Goal: Use online tool/utility: Utilize a website feature to perform a specific function

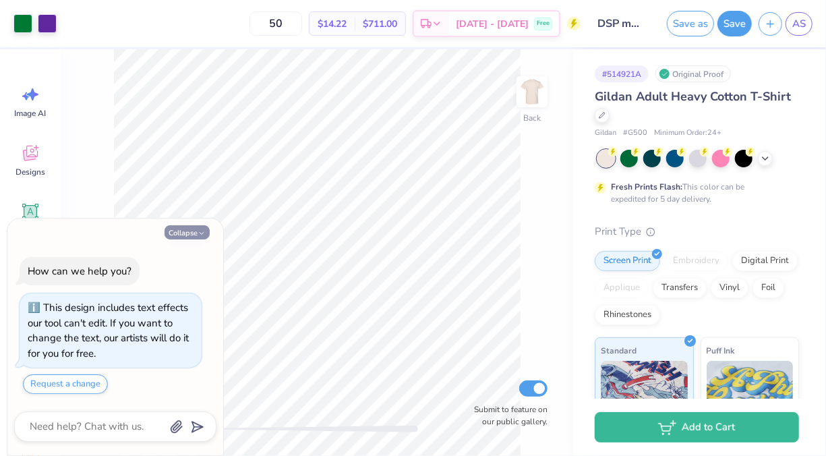
click at [188, 237] on button "Collapse" at bounding box center [186, 232] width 45 height 14
type textarea "x"
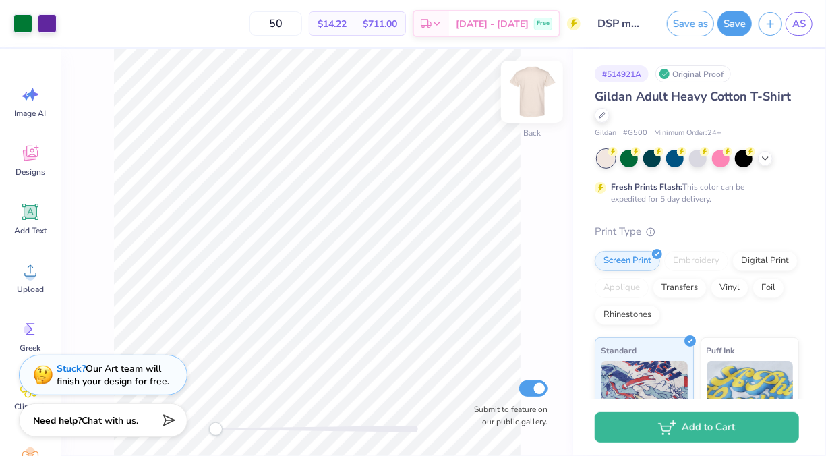
click at [535, 90] on img at bounding box center [532, 92] width 54 height 54
click at [537, 93] on img at bounding box center [532, 92] width 54 height 54
click at [533, 80] on img at bounding box center [532, 92] width 54 height 54
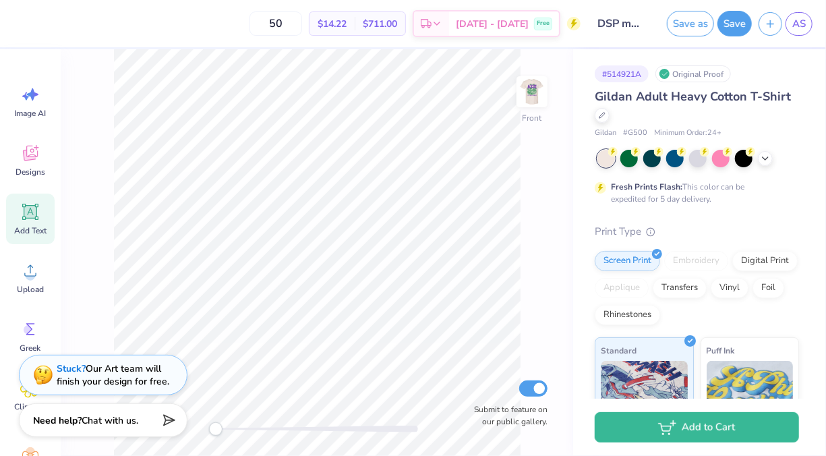
click at [26, 221] on icon at bounding box center [30, 212] width 20 height 20
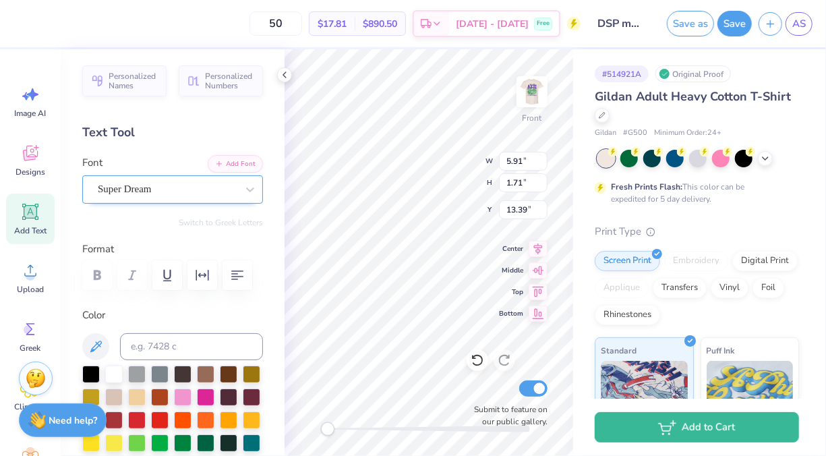
click at [193, 197] on div at bounding box center [167, 189] width 139 height 18
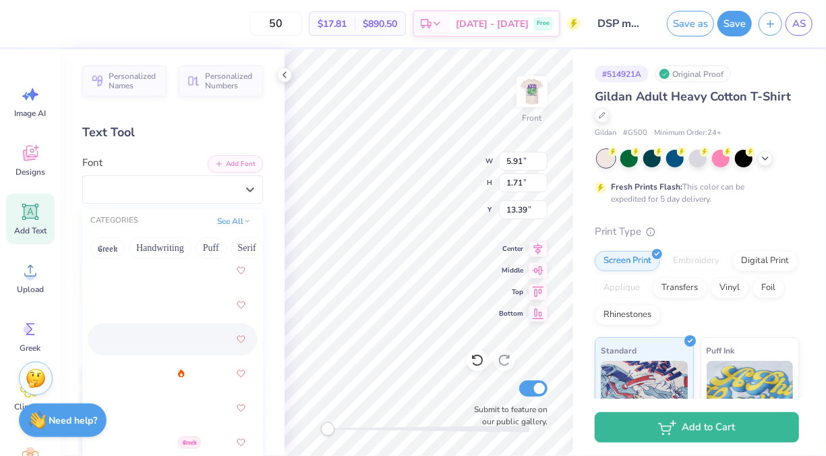
scroll to position [510, 0]
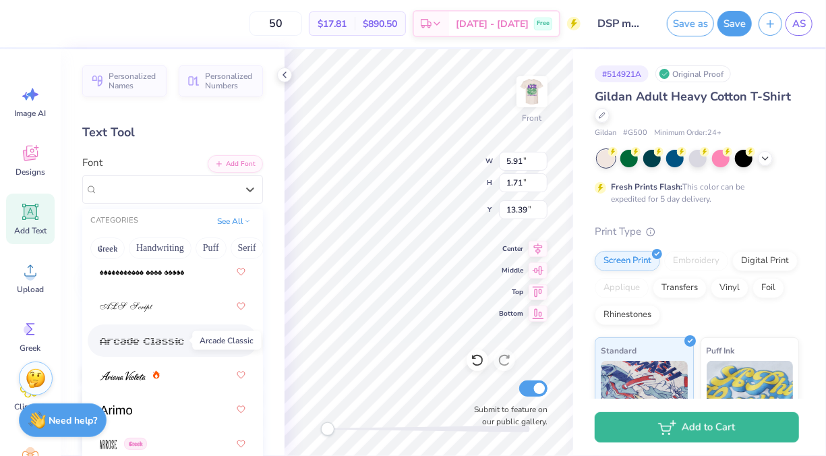
click at [152, 342] on img at bounding box center [142, 340] width 84 height 9
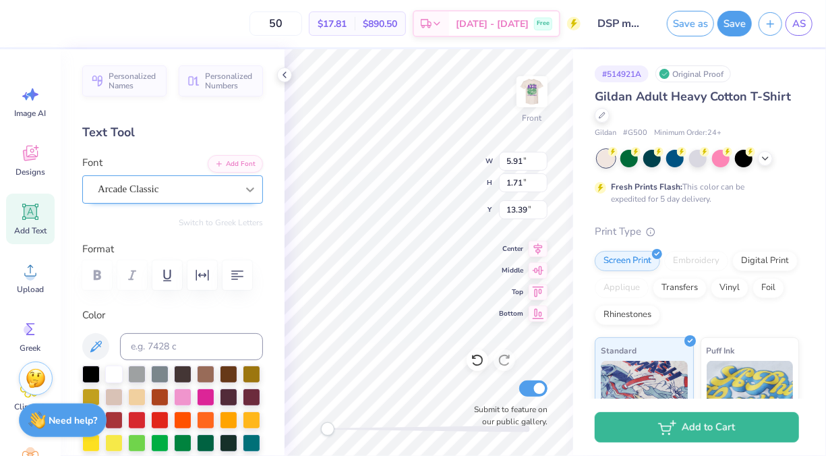
click at [243, 187] on icon at bounding box center [249, 189] width 13 height 13
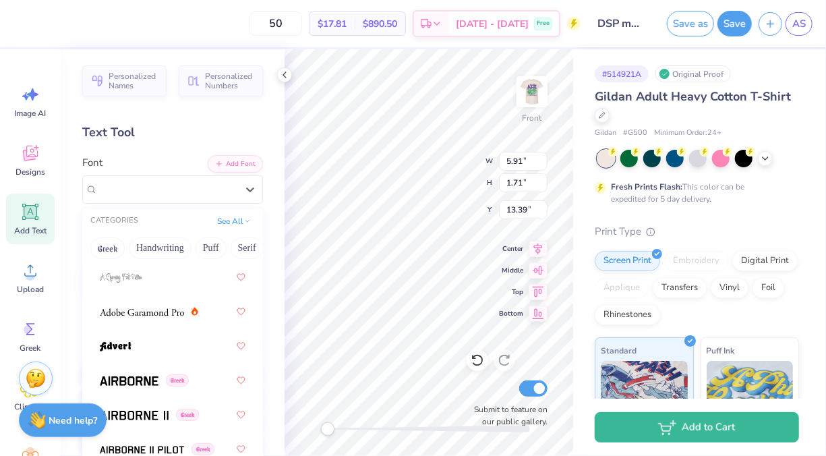
scroll to position [233, 0]
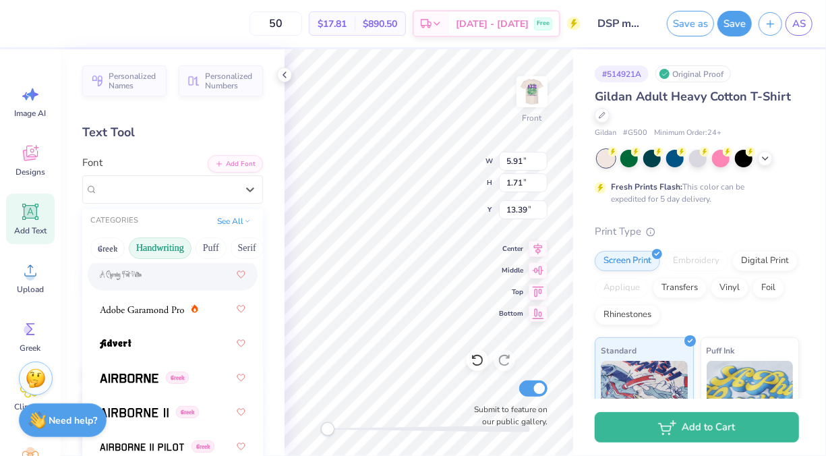
click at [169, 251] on button "Handwriting" at bounding box center [160, 248] width 63 height 22
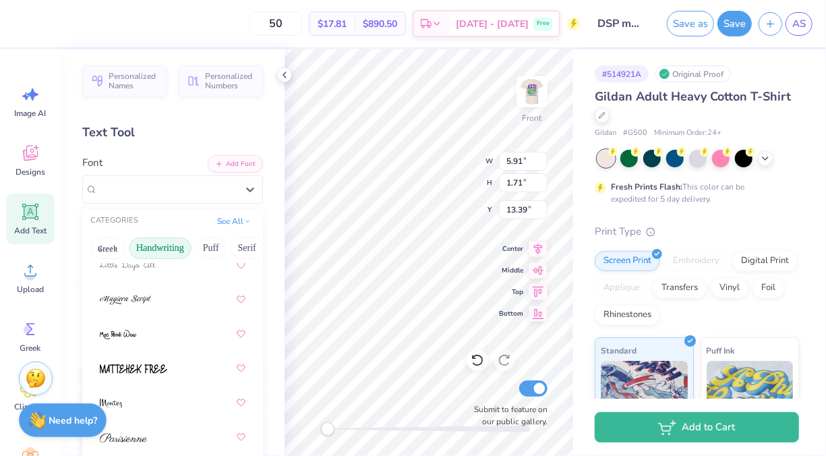
scroll to position [450, 0]
click at [118, 249] on button "Greek" at bounding box center [107, 248] width 34 height 22
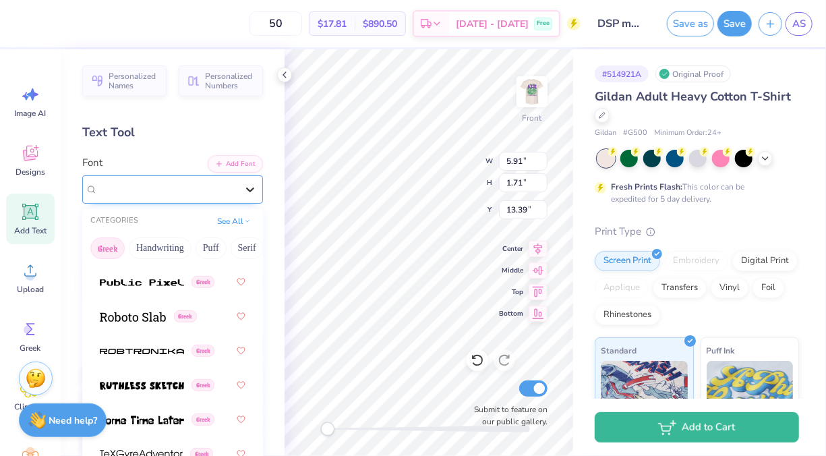
scroll to position [1188, 0]
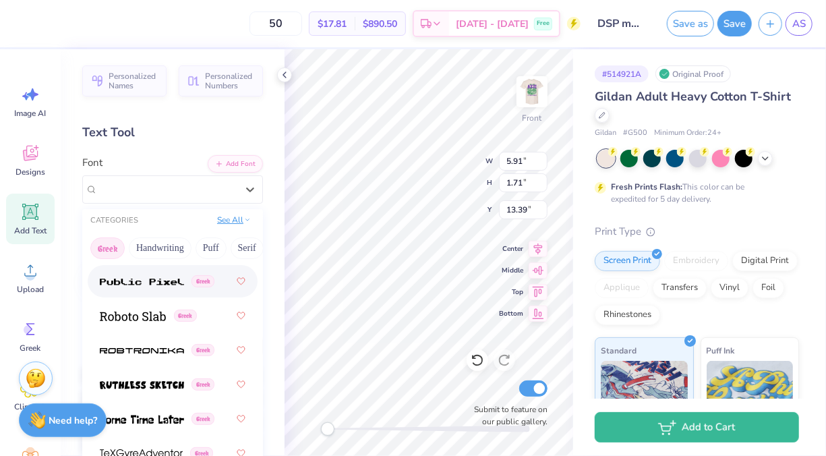
click at [231, 222] on button "See All" at bounding box center [234, 219] width 42 height 13
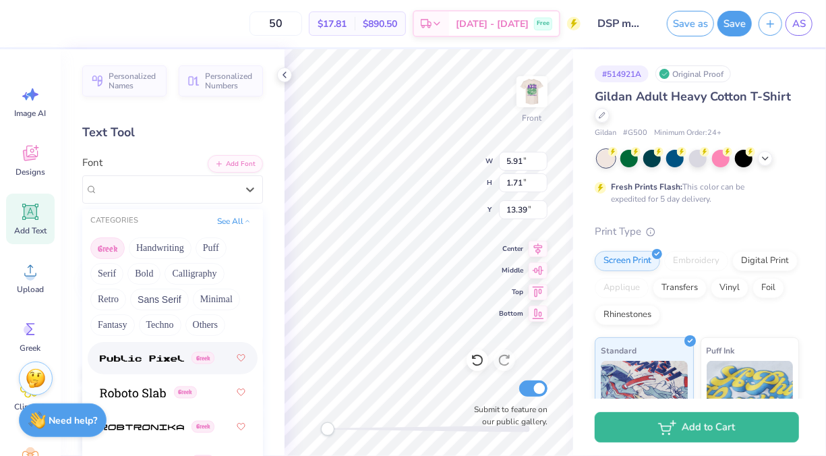
click at [117, 245] on button "Greek" at bounding box center [107, 248] width 34 height 22
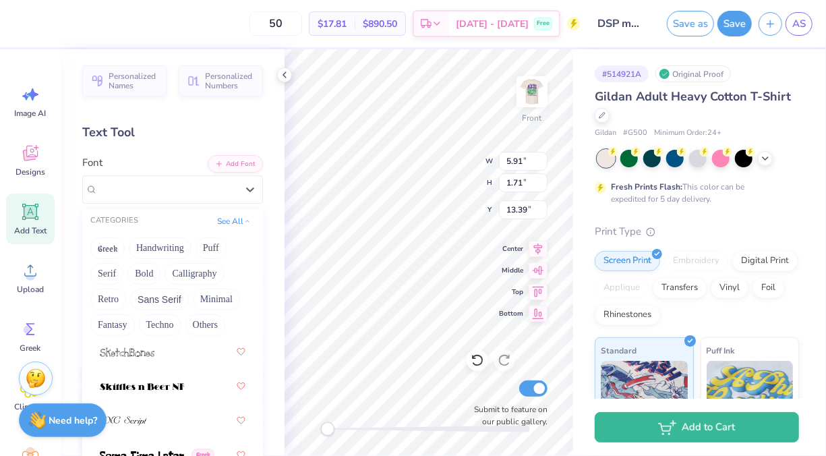
scroll to position [9136, 0]
click at [33, 328] on icon at bounding box center [30, 329] width 20 height 20
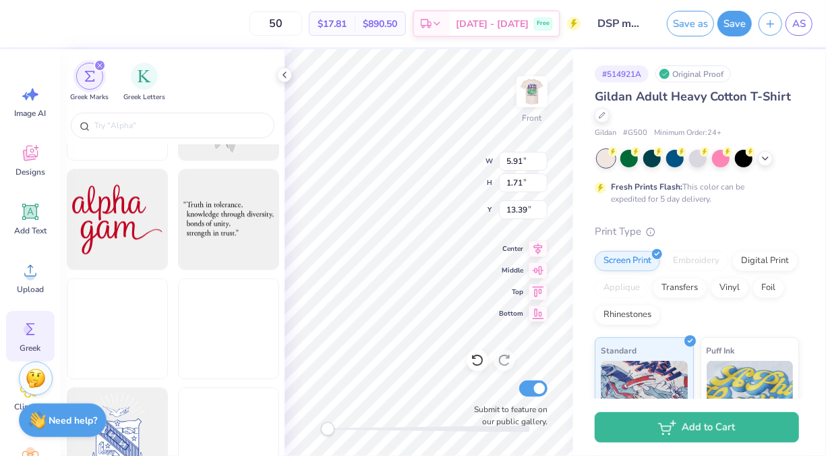
scroll to position [4220, 0]
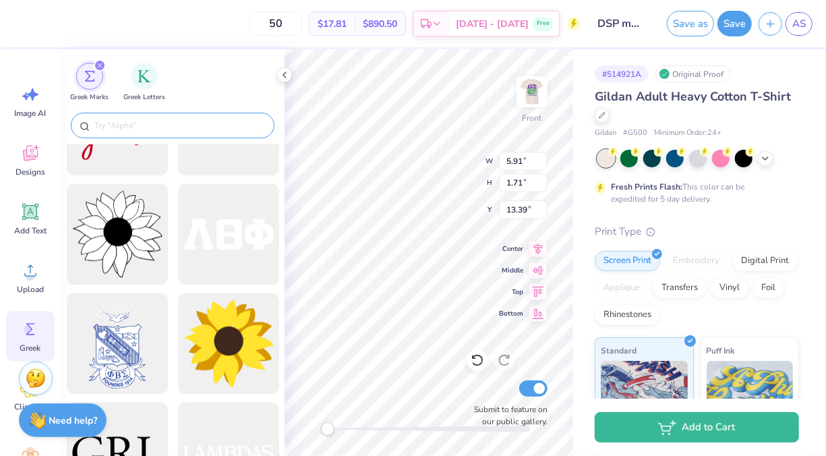
click at [136, 124] on input "text" at bounding box center [179, 125] width 173 height 13
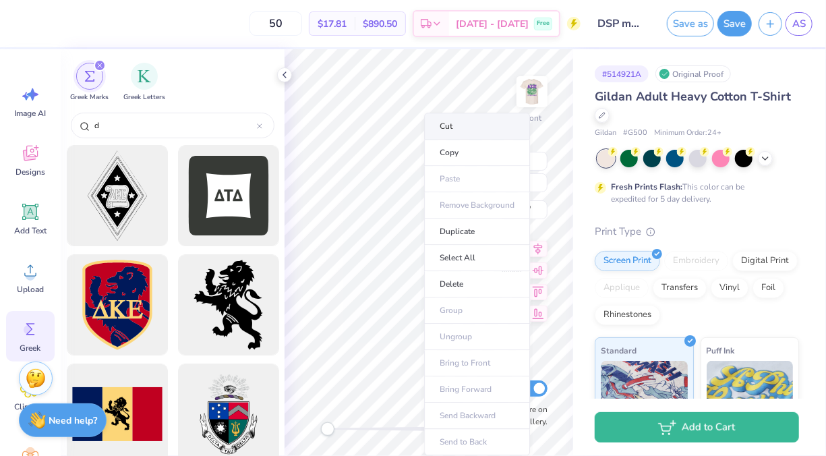
click at [442, 127] on li "Cut" at bounding box center [477, 126] width 106 height 27
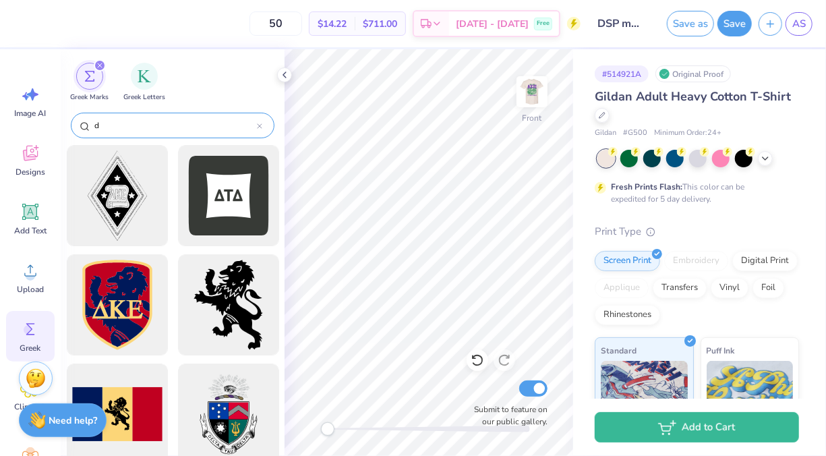
click at [116, 124] on input "d" at bounding box center [175, 125] width 164 height 13
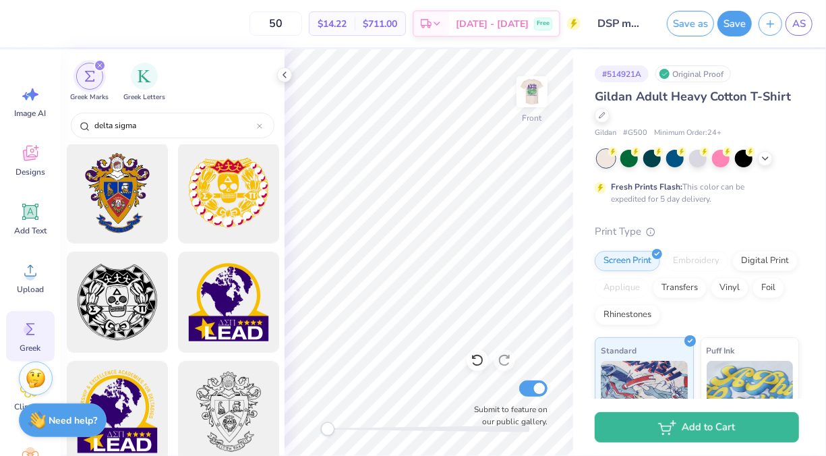
scroll to position [0, 0]
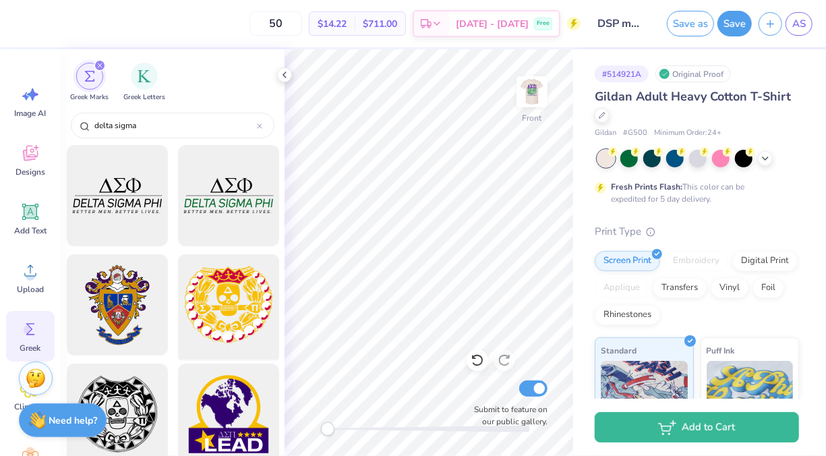
type input "delta sigma"
click at [206, 297] on div at bounding box center [228, 304] width 111 height 111
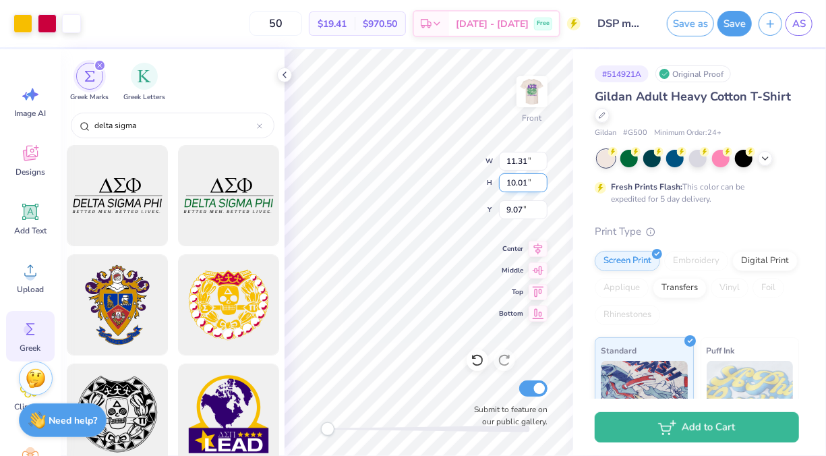
type input "11.31"
type input "10.01"
type input "9.07"
click at [41, 19] on div at bounding box center [47, 22] width 19 height 19
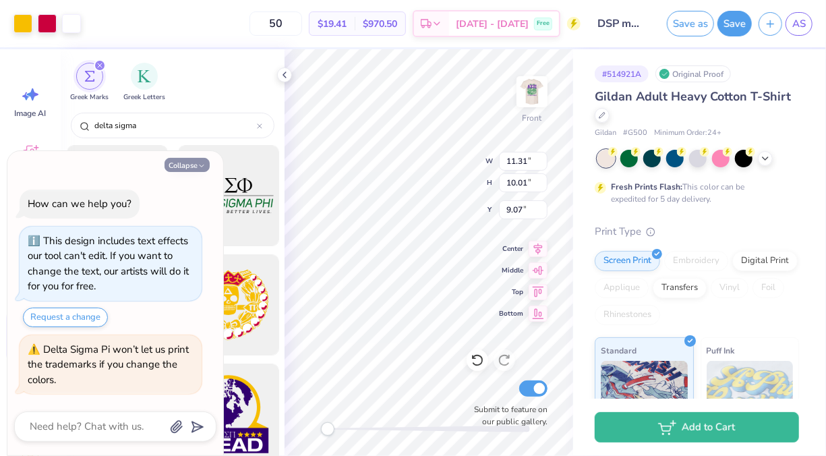
click at [196, 166] on button "Collapse" at bounding box center [186, 165] width 45 height 14
type textarea "x"
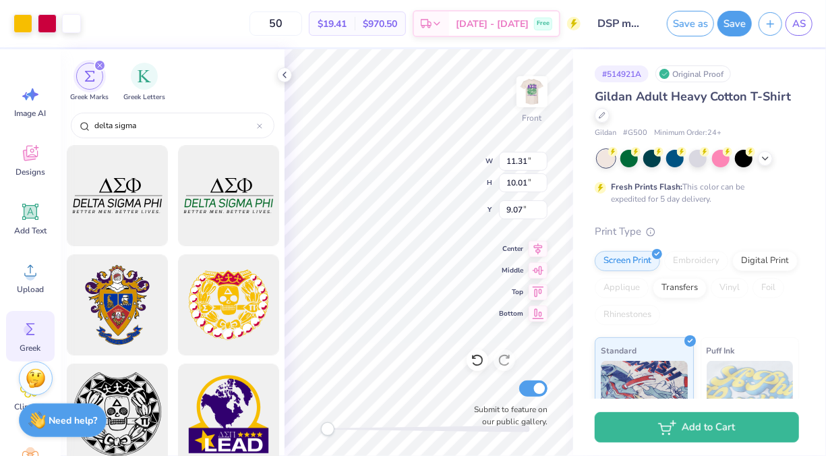
click at [125, 388] on div at bounding box center [116, 414] width 111 height 111
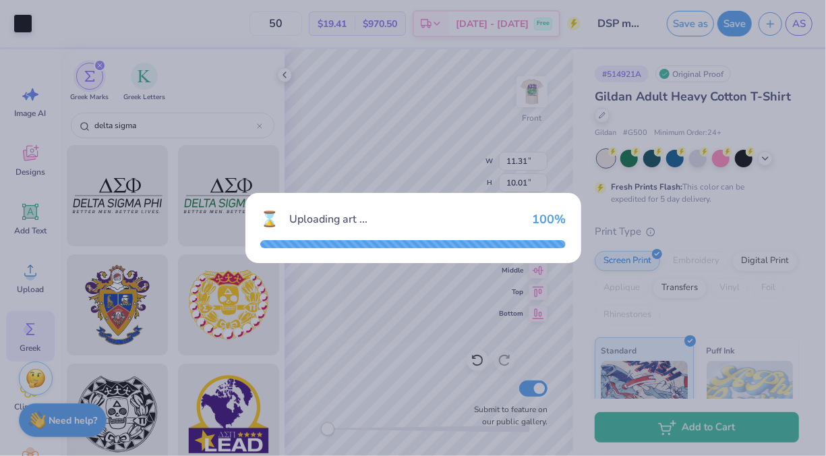
type input "14.65"
type input "13.95"
type input "3.00"
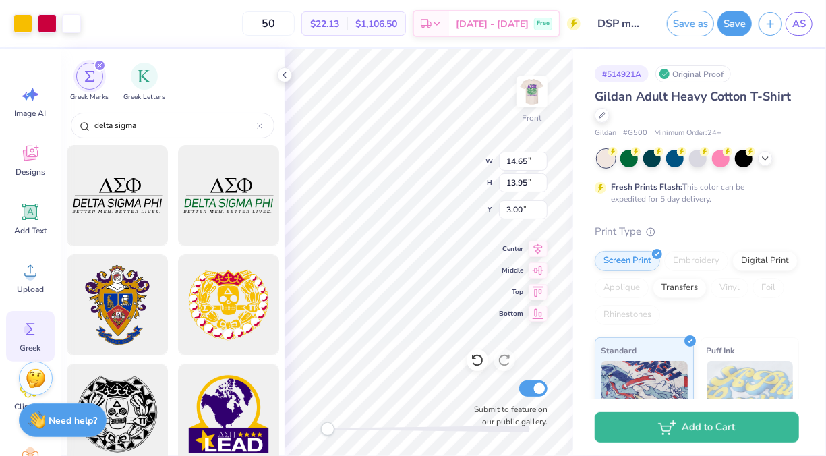
type input "11.31"
type input "10.01"
type input "9.24"
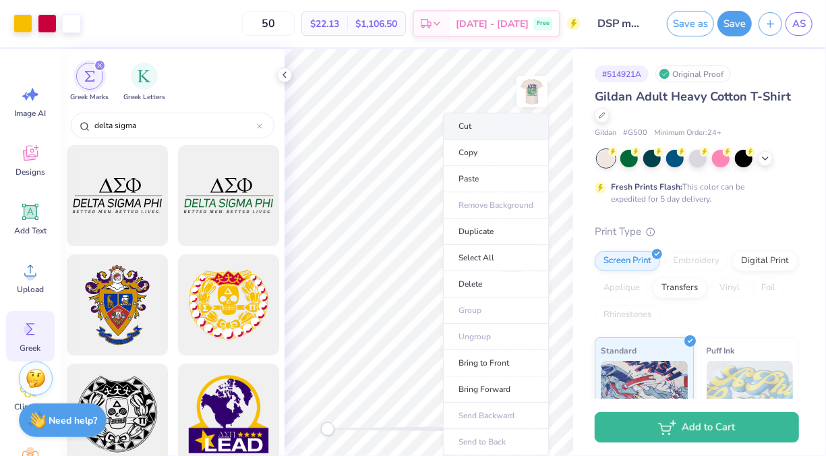
click at [517, 114] on li "Cut" at bounding box center [496, 126] width 106 height 27
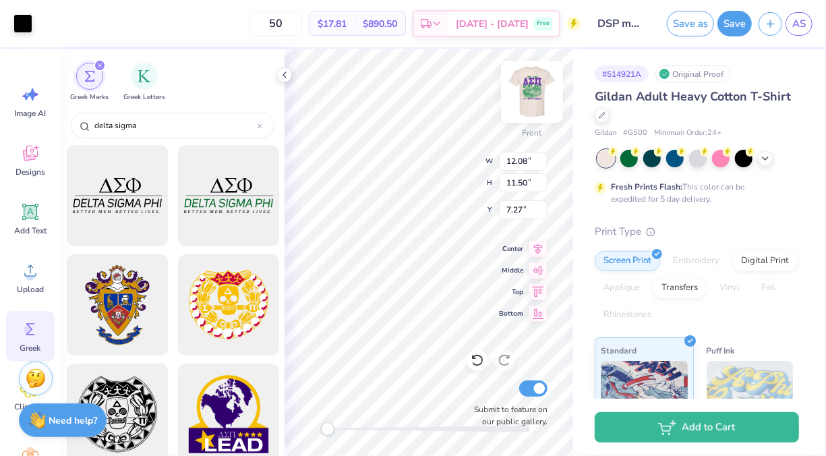
type input "12.08"
type input "11.50"
type input "7.27"
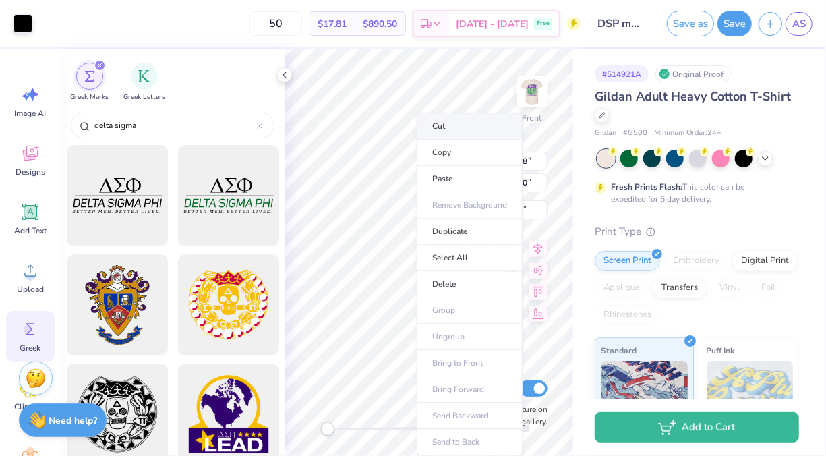
click at [448, 127] on li "Cut" at bounding box center [470, 126] width 106 height 27
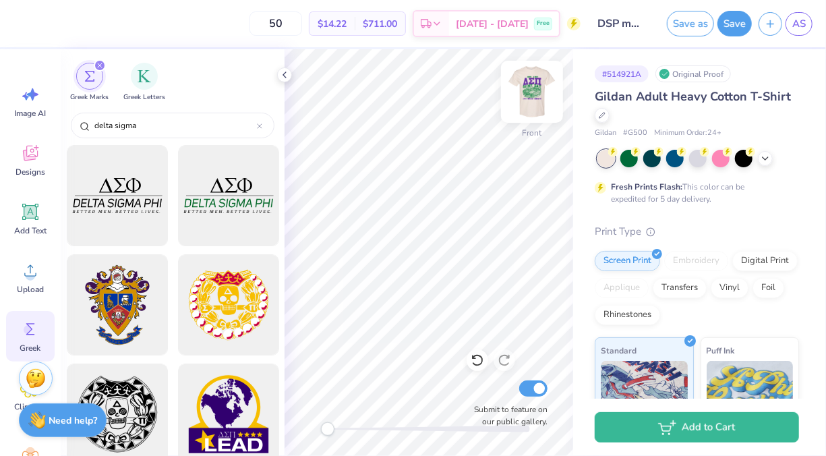
click at [539, 93] on img at bounding box center [532, 92] width 54 height 54
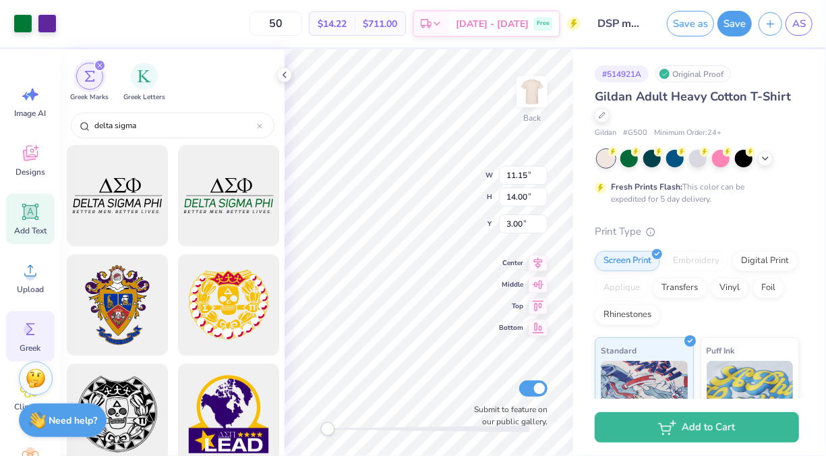
click at [18, 218] on div "Add Text" at bounding box center [30, 218] width 49 height 51
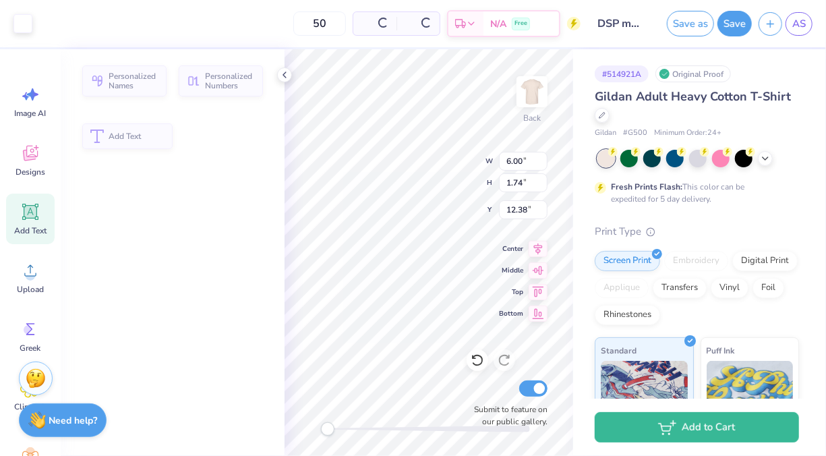
type input "6.00"
type input "1.74"
type input "12.38"
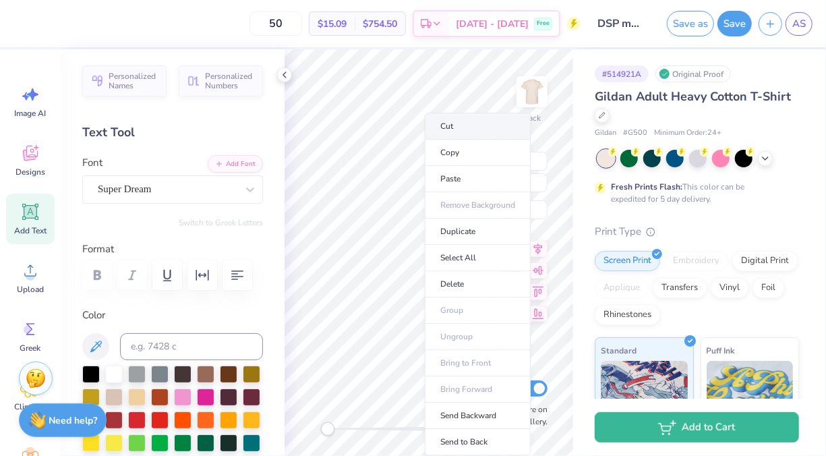
click at [459, 123] on li "Cut" at bounding box center [478, 126] width 106 height 27
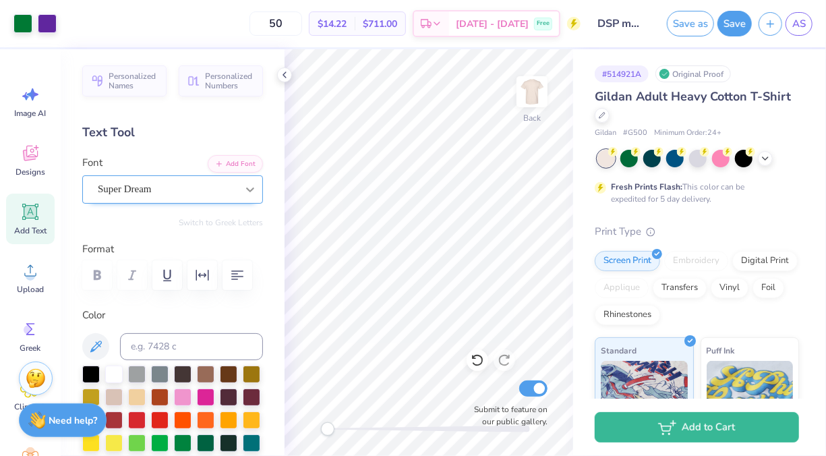
click at [244, 193] on icon at bounding box center [249, 189] width 13 height 13
